Goal: Participate in discussion: Engage in conversation with other users on a specific topic

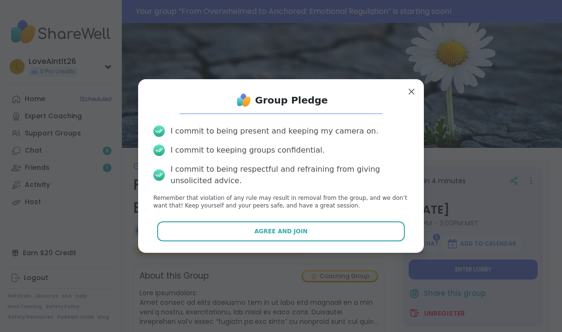
click at [356, 215] on div "I commit to being present and keeping my camera on. I commit to keeping groups …" at bounding box center [281, 168] width 271 height 100
click at [355, 215] on div "I commit to being present and keeping my camera on. I commit to keeping groups …" at bounding box center [281, 168] width 271 height 100
click at [325, 221] on button "Agree and Join" at bounding box center [281, 231] width 248 height 20
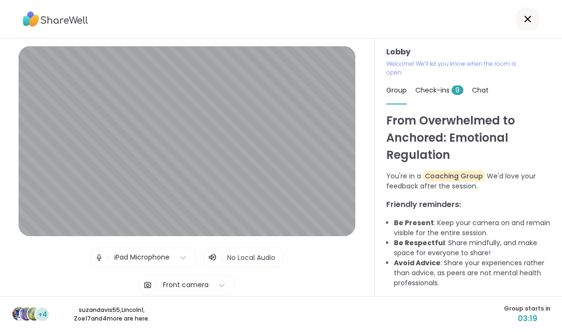
click at [436, 92] on span "Check-ins 9" at bounding box center [440, 90] width 48 height 10
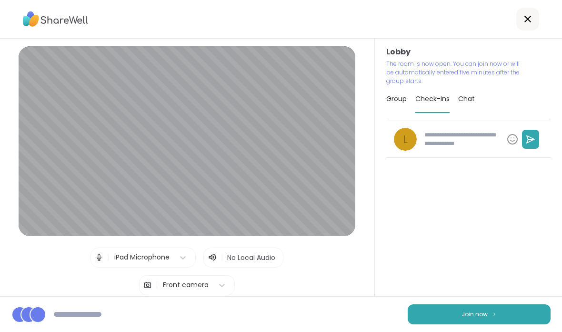
click at [449, 313] on button "Join now" at bounding box center [479, 314] width 143 height 20
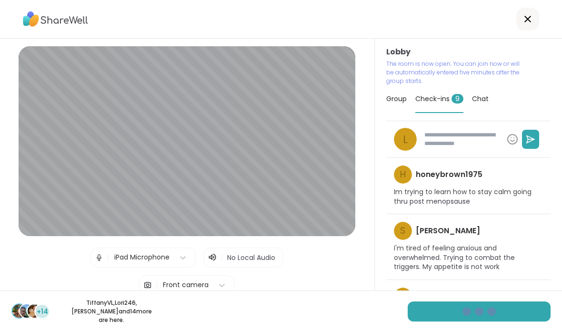
type textarea "*"
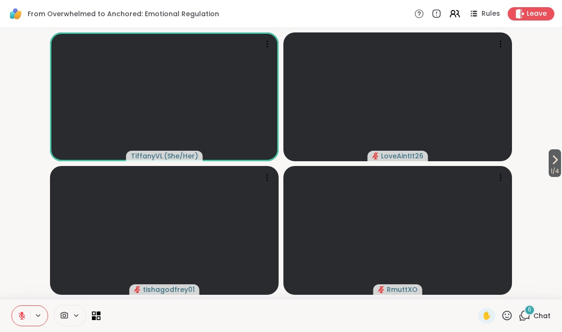
click at [561, 163] on button "1 / 4" at bounding box center [555, 163] width 12 height 28
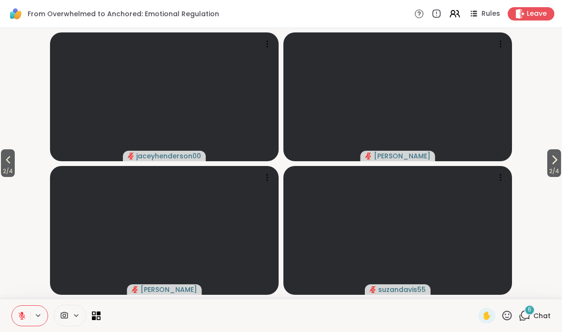
click at [561, 153] on button "2 / 4" at bounding box center [555, 163] width 14 height 28
click at [561, 152] on button "3 / 4" at bounding box center [555, 163] width 14 height 28
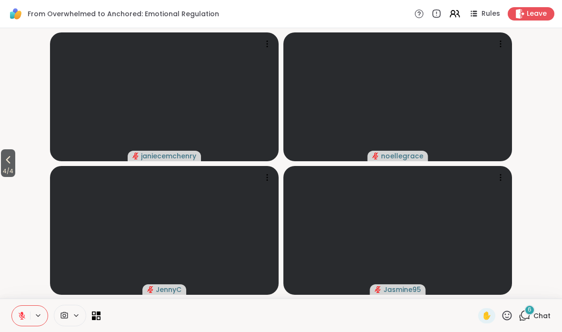
click at [2, 163] on button "4 / 4" at bounding box center [8, 163] width 14 height 28
click at [9, 168] on span "3 / 4" at bounding box center [8, 170] width 14 height 11
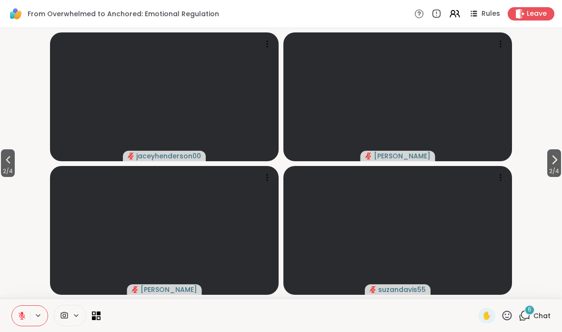
click at [10, 165] on icon at bounding box center [7, 159] width 11 height 11
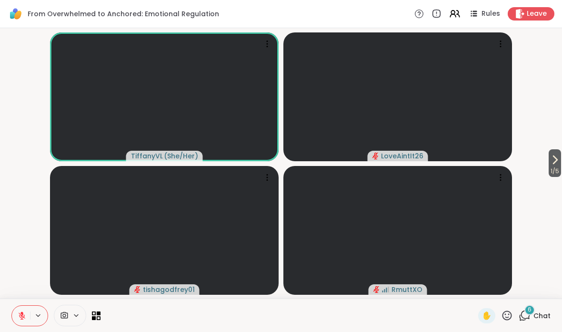
click at [541, 309] on div "6 Chat" at bounding box center [535, 315] width 32 height 15
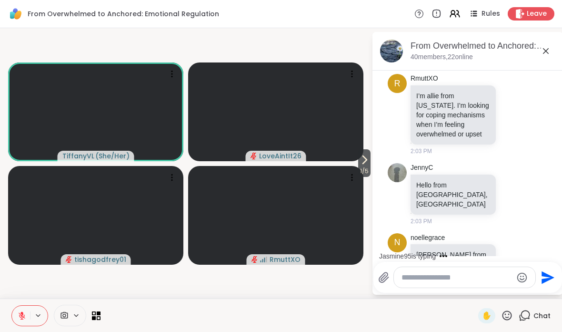
scroll to position [934, 0]
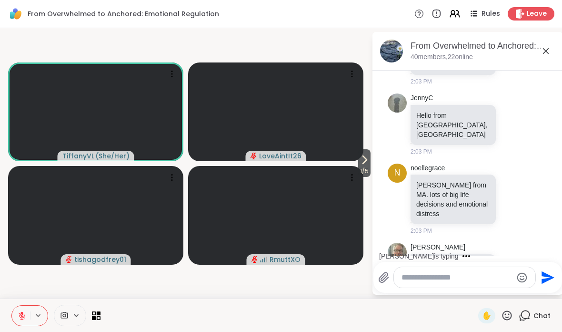
click at [70, 313] on span at bounding box center [63, 315] width 18 height 9
click at [64, 315] on icon at bounding box center [64, 315] width 9 height 9
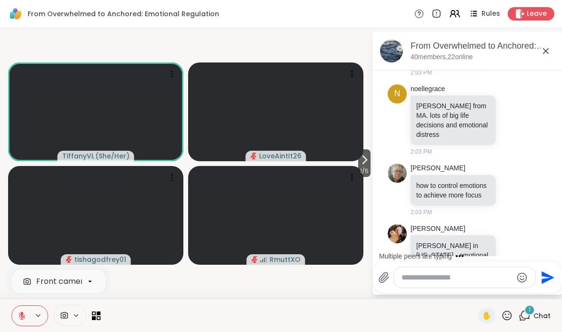
click at [70, 318] on span at bounding box center [63, 315] width 18 height 9
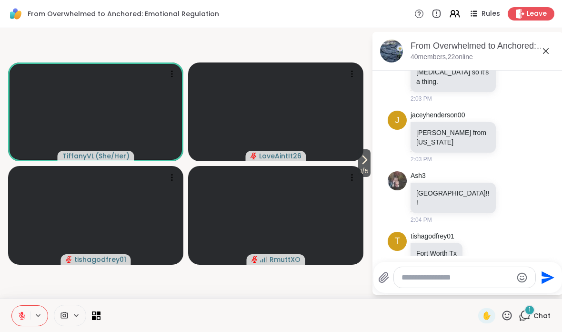
scroll to position [1351, 0]
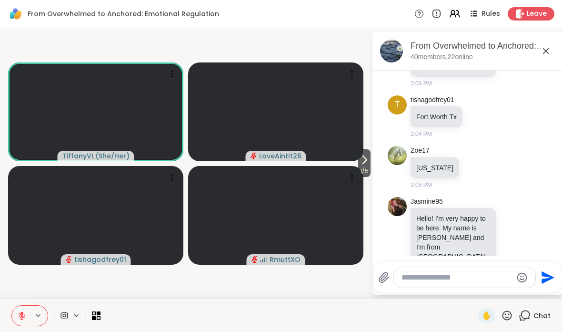
click at [551, 51] on icon at bounding box center [545, 50] width 11 height 11
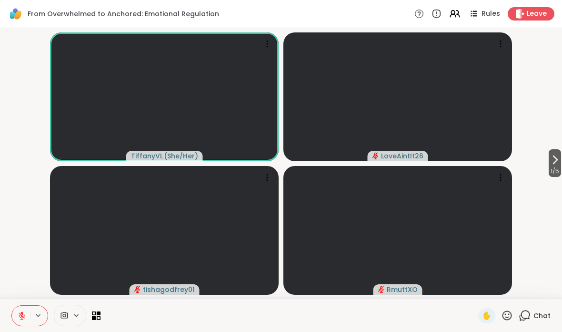
click at [558, 165] on icon at bounding box center [555, 159] width 11 height 11
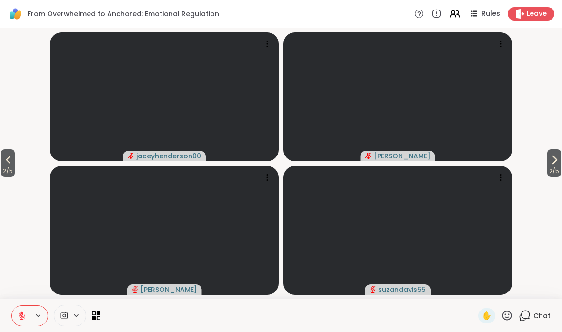
click at [558, 165] on icon at bounding box center [554, 159] width 11 height 11
click at [557, 162] on icon at bounding box center [554, 159] width 11 height 11
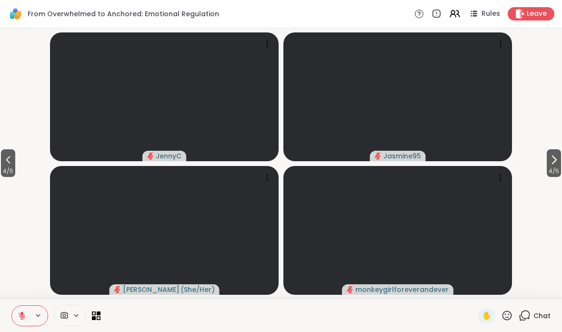
click at [31, 169] on video-player-container "4 / 5 4 / 5 JennyC Jasmine95 [PERSON_NAME] ( She/Her ) monkeygirlforeverandever" at bounding box center [281, 163] width 551 height 263
click at [4, 157] on icon at bounding box center [7, 159] width 11 height 11
click at [11, 163] on icon at bounding box center [7, 159] width 11 height 11
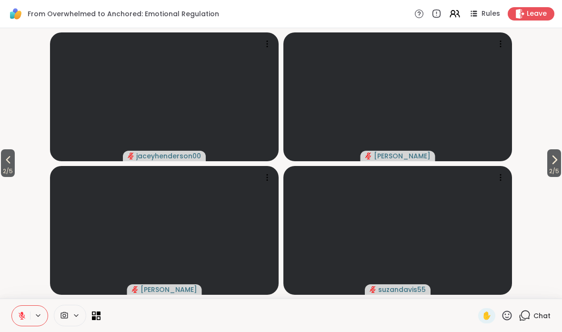
click at [11, 163] on icon at bounding box center [7, 159] width 11 height 11
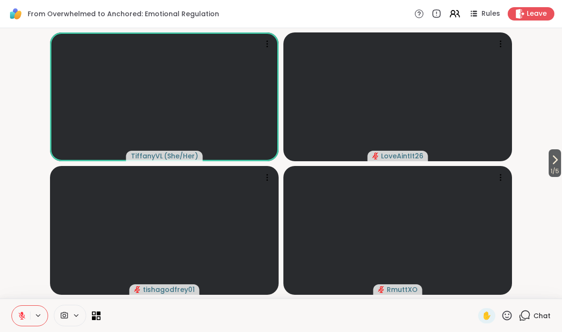
click at [11, 163] on video-player-container "1 / 5 TiffanyVL ( She/Her ) LoveAintIt26 tishagodfrey01 RmuttXO" at bounding box center [281, 163] width 551 height 263
click at [538, 317] on span "Chat" at bounding box center [542, 316] width 17 height 10
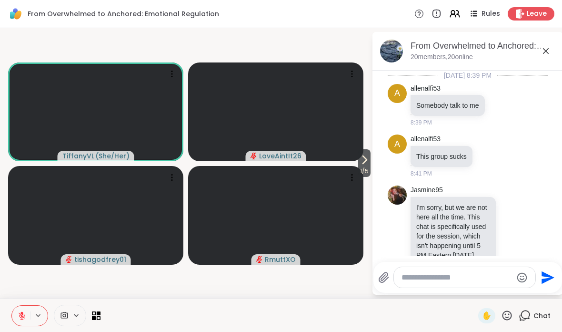
scroll to position [1590, 0]
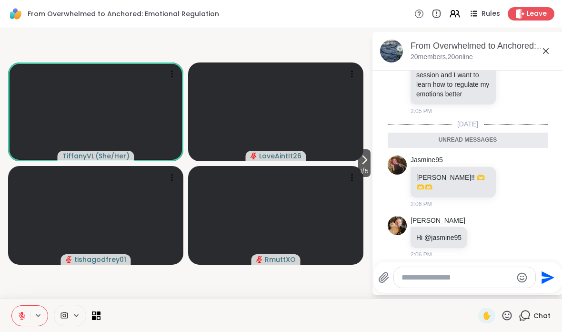
click at [500, 277] on textarea "Type your message" at bounding box center [457, 278] width 111 height 10
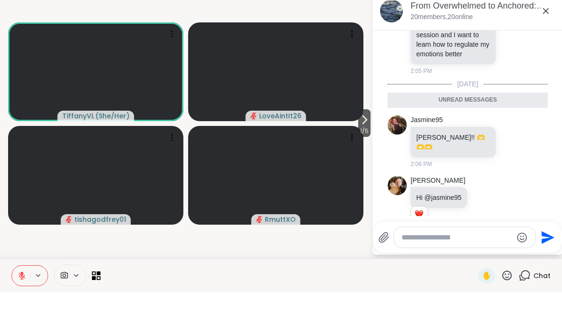
click at [477, 273] on textarea "Type your message" at bounding box center [457, 278] width 111 height 10
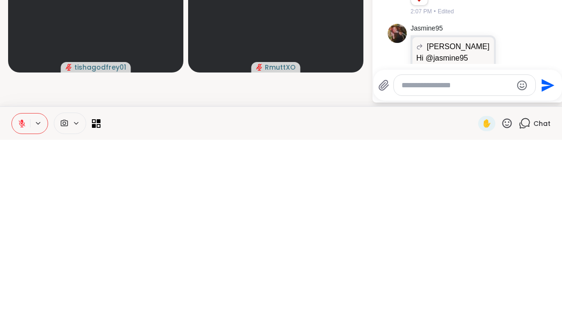
scroll to position [1682, 0]
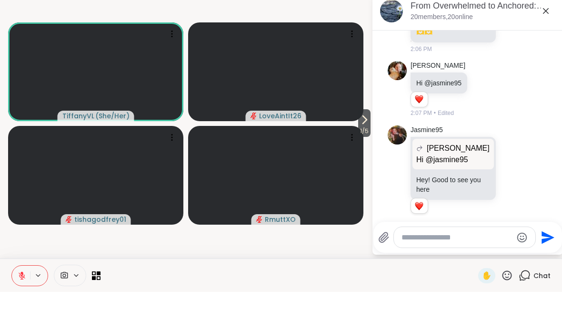
click at [497, 273] on textarea "Type your message" at bounding box center [457, 278] width 111 height 10
type textarea "*"
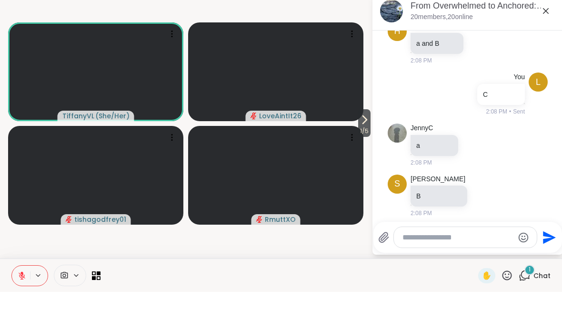
scroll to position [2247, 0]
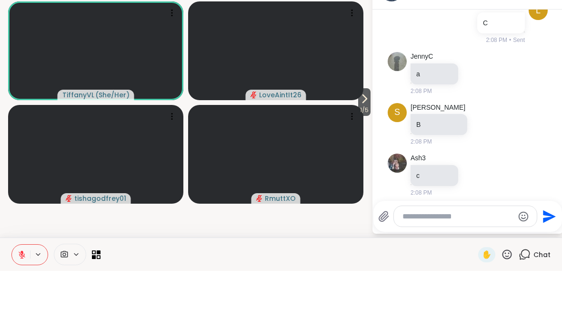
click at [92, 316] on icon at bounding box center [94, 318] width 4 height 4
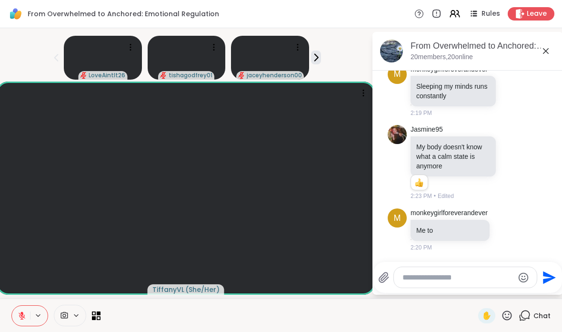
scroll to position [2906, 0]
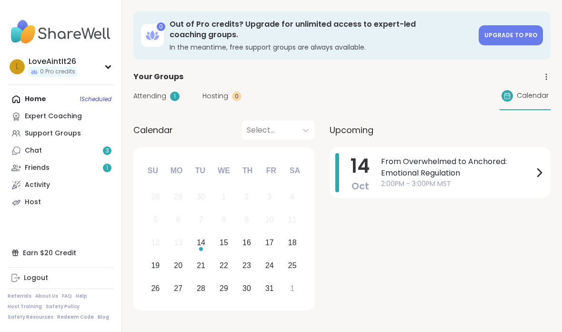
click at [388, 160] on span "From Overwhelmed to Anchored: Emotional Regulation" at bounding box center [457, 167] width 153 height 23
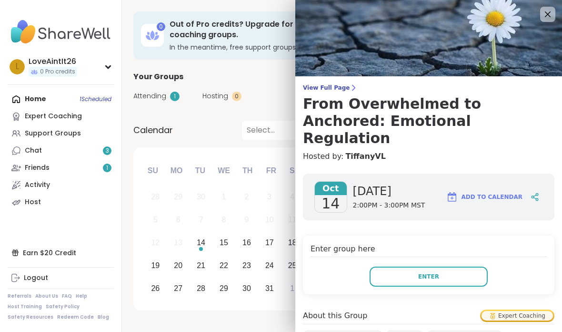
click at [418, 266] on button "Enter" at bounding box center [429, 276] width 118 height 20
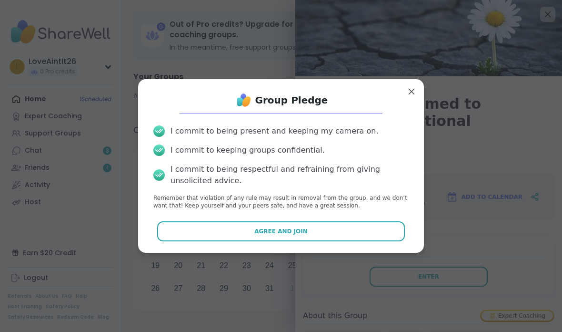
click at [219, 222] on button "Agree and Join" at bounding box center [281, 231] width 248 height 20
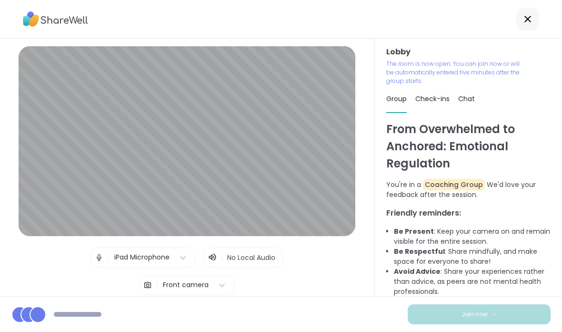
click at [443, 316] on button "Join now" at bounding box center [479, 314] width 143 height 20
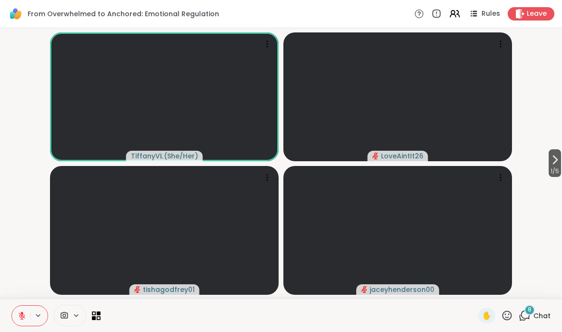
click at [559, 149] on div "1 / 5 TiffanyVL ( She/Her ) LoveAintIt26 tishagodfrey01 jaceyhenderson00" at bounding box center [281, 163] width 562 height 270
click at [561, 158] on button "1 / 5" at bounding box center [555, 163] width 12 height 28
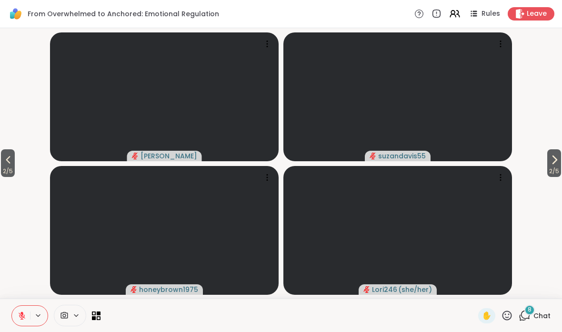
click at [548, 156] on button "2 / 5" at bounding box center [555, 163] width 14 height 28
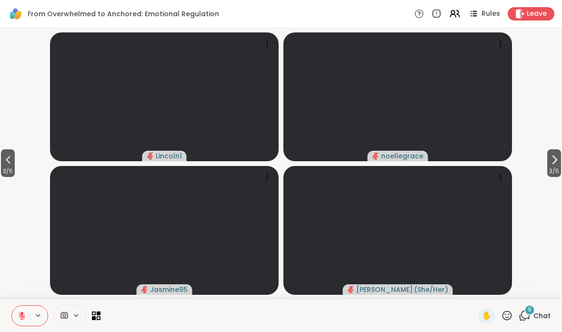
click at [558, 156] on icon at bounding box center [554, 159] width 11 height 11
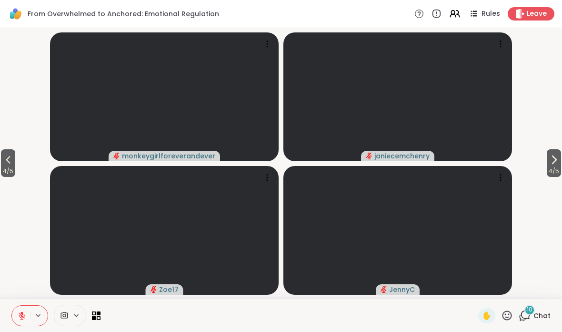
click at [552, 165] on icon at bounding box center [554, 159] width 11 height 11
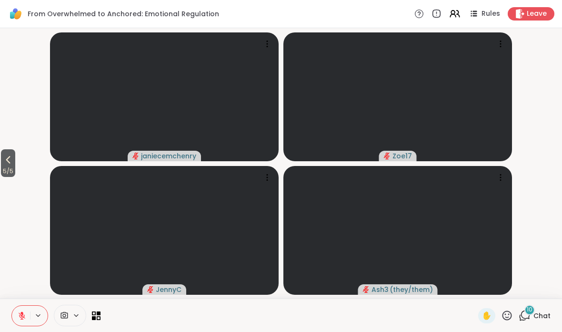
click at [10, 166] on span "5 / 5" at bounding box center [8, 170] width 14 height 11
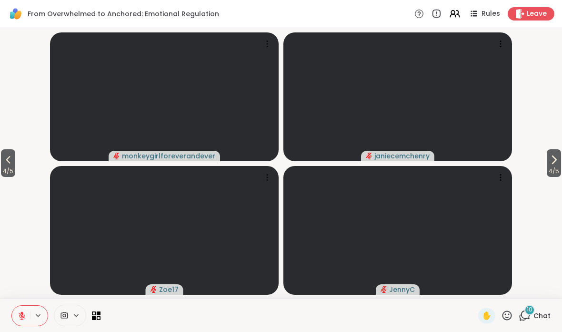
click at [5, 170] on span "4 / 5" at bounding box center [8, 170] width 14 height 11
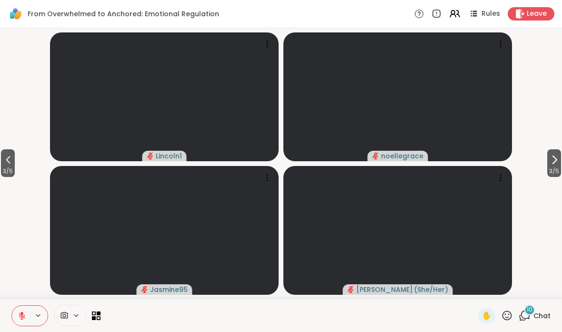
click at [6, 169] on span "3 / 5" at bounding box center [8, 170] width 14 height 11
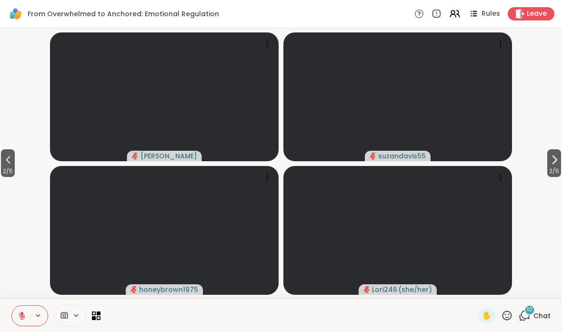
click at [2, 167] on span "2 / 5" at bounding box center [8, 170] width 14 height 11
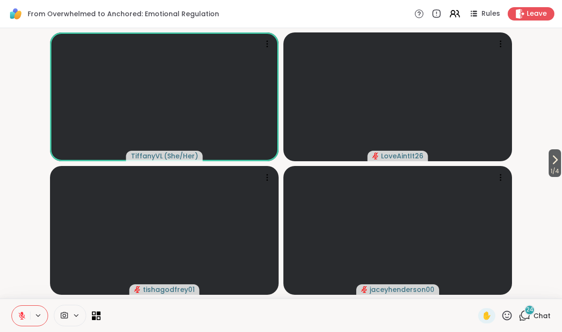
click at [523, 319] on icon at bounding box center [525, 315] width 12 height 12
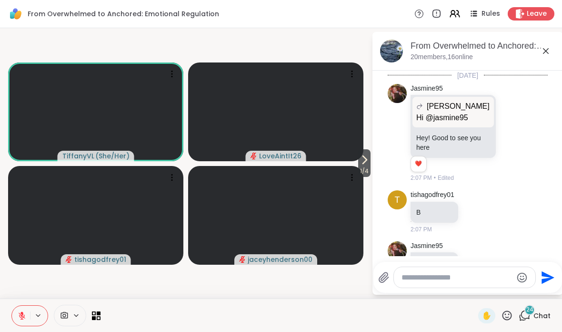
scroll to position [2928, 0]
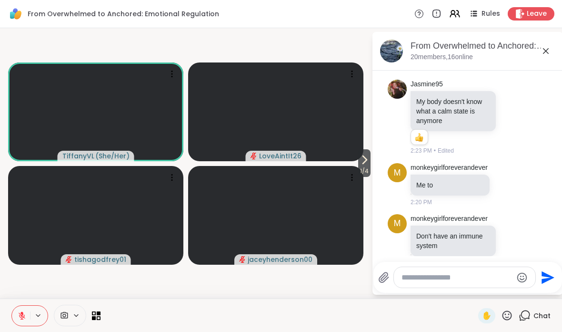
click at [442, 281] on textarea "Type your message" at bounding box center [457, 278] width 111 height 10
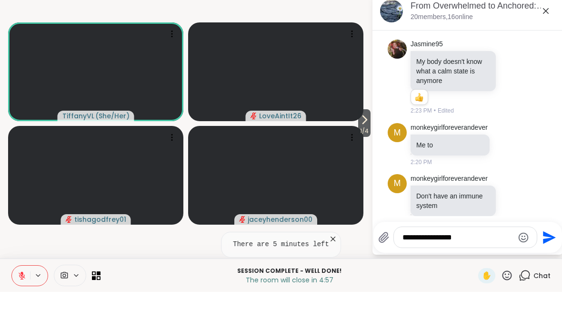
type textarea "**********"
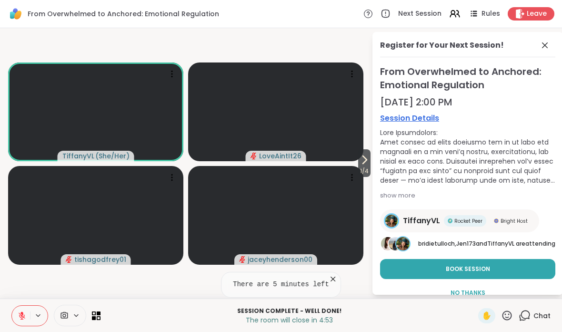
click at [535, 46] on div "Register for Your Next Session!" at bounding box center [467, 49] width 175 height 18
click at [543, 43] on icon at bounding box center [545, 45] width 6 height 6
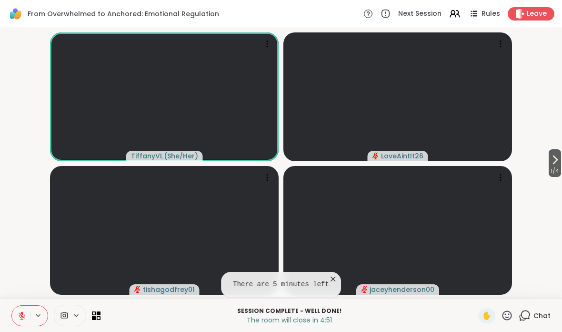
click at [533, 323] on div "Chat" at bounding box center [535, 315] width 32 height 15
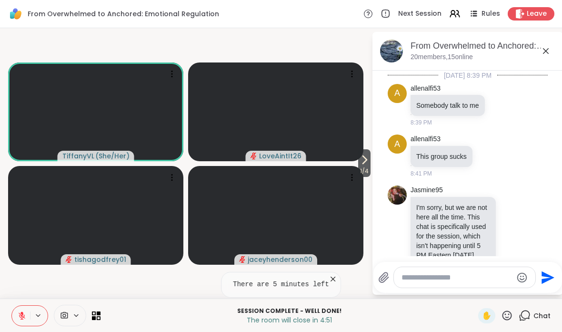
scroll to position [4538, 0]
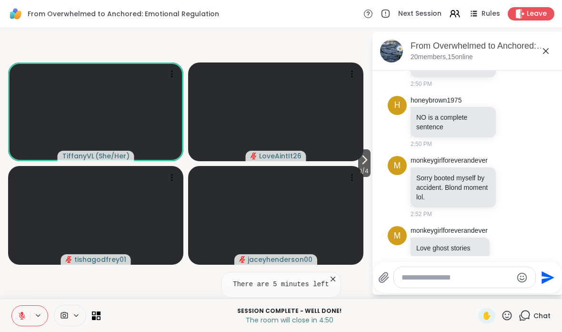
click at [482, 276] on textarea "Type your message" at bounding box center [457, 278] width 111 height 10
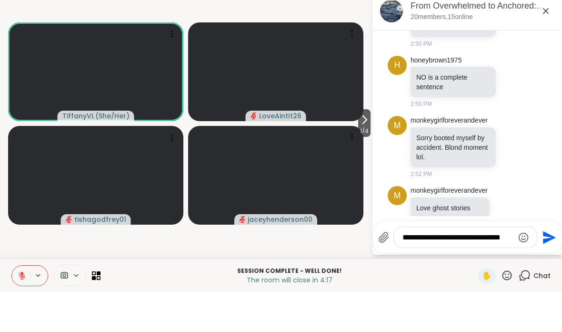
scroll to position [0, 0]
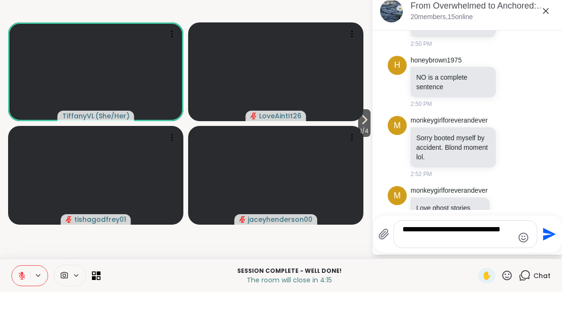
type textarea "**********"
click at [552, 266] on icon "Send" at bounding box center [548, 273] width 15 height 15
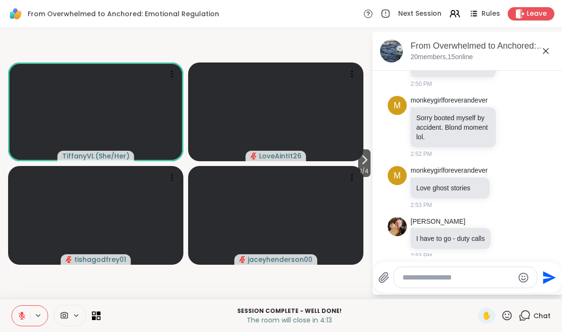
click at [536, 15] on span "Leave" at bounding box center [537, 14] width 20 height 10
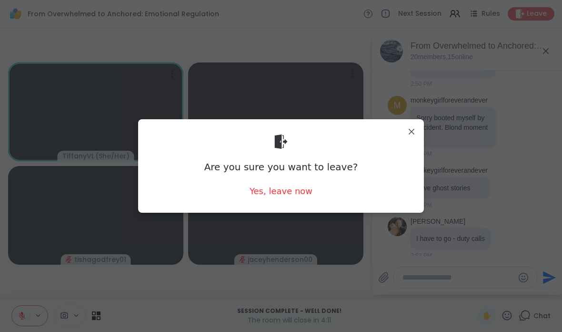
click at [254, 185] on div "Yes, leave now" at bounding box center [281, 191] width 63 height 12
